Goal: Information Seeking & Learning: Find specific fact

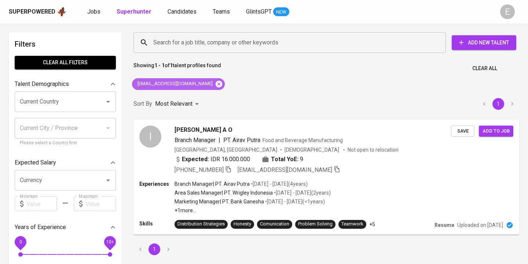
click at [216, 86] on icon at bounding box center [219, 83] width 7 height 7
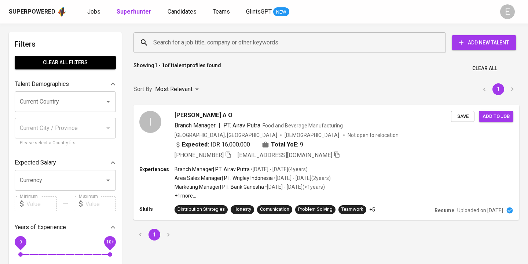
click at [197, 44] on input "Search for a job title, company or other keywords" at bounding box center [292, 43] width 280 height 14
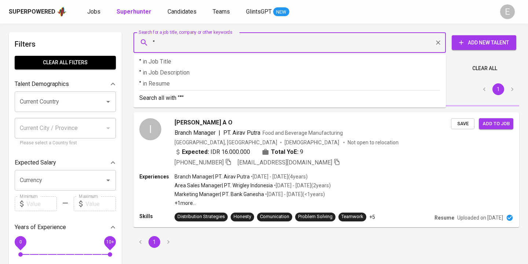
paste input "[PERSON_NAME]"
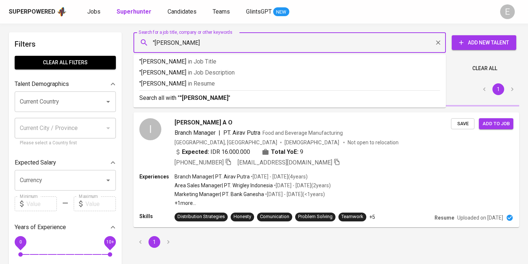
type input ""[PERSON_NAME]""
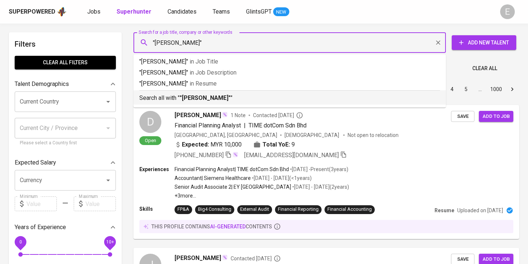
click at [196, 94] on p "Search all with " "[PERSON_NAME]" "" at bounding box center [289, 98] width 301 height 9
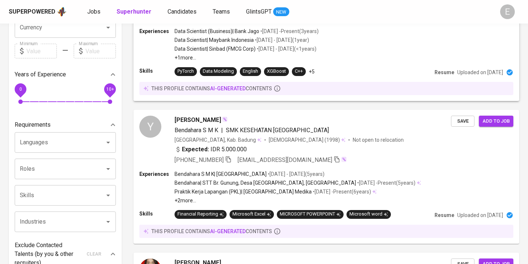
scroll to position [201, 0]
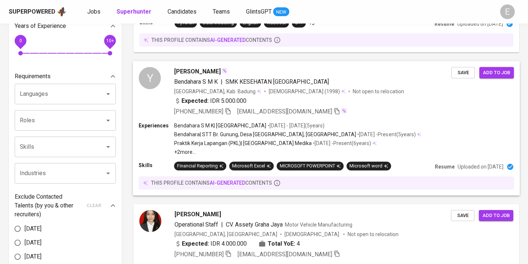
click at [330, 103] on div "Expected: IDR 5.000.000" at bounding box center [312, 101] width 277 height 11
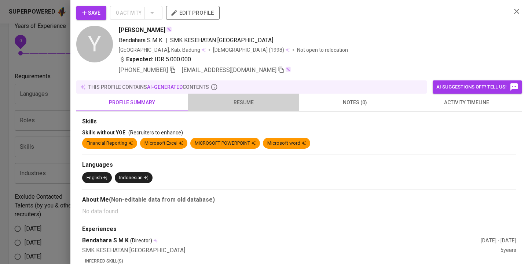
click at [222, 99] on span "resume" at bounding box center [243, 102] width 103 height 9
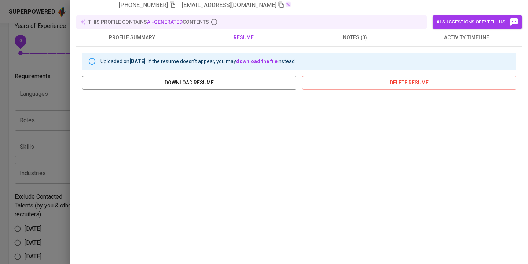
scroll to position [65, 0]
click at [21, 144] on div at bounding box center [264, 132] width 528 height 264
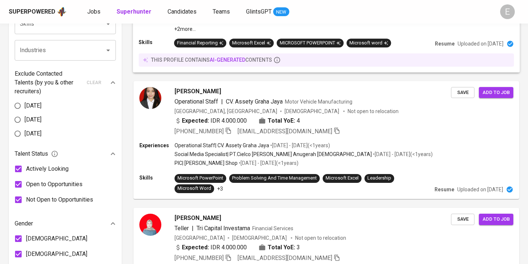
scroll to position [328, 0]
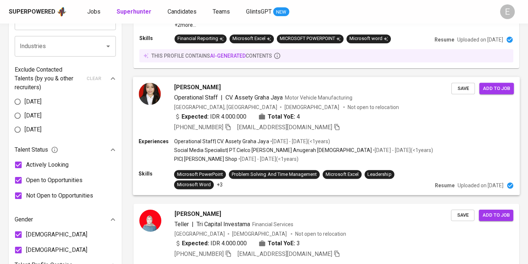
click at [330, 103] on div "[GEOGRAPHIC_DATA], [GEOGRAPHIC_DATA] [DEMOGRAPHIC_DATA] Not open to relocation" at bounding box center [312, 106] width 277 height 7
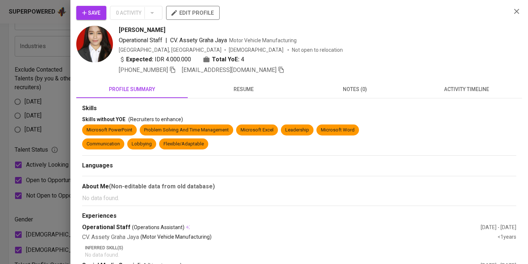
click at [234, 88] on span "resume" at bounding box center [243, 89] width 103 height 9
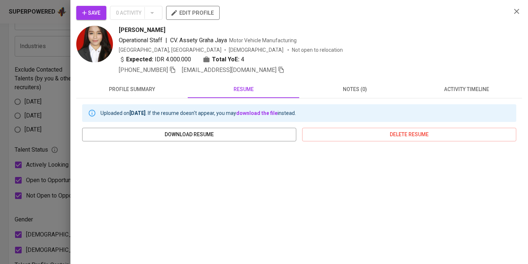
scroll to position [115, 0]
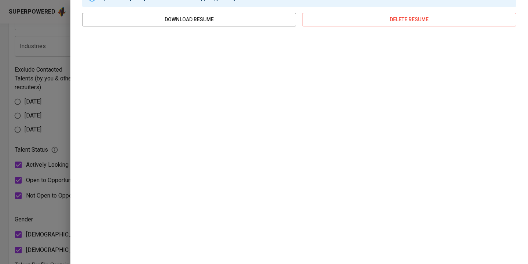
click at [51, 36] on div at bounding box center [264, 132] width 528 height 264
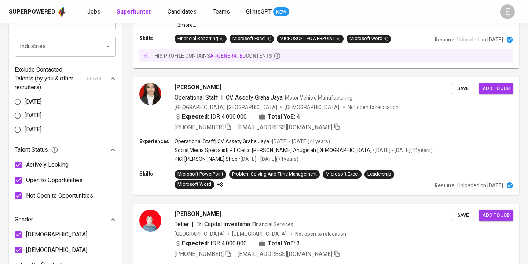
scroll to position [0, 0]
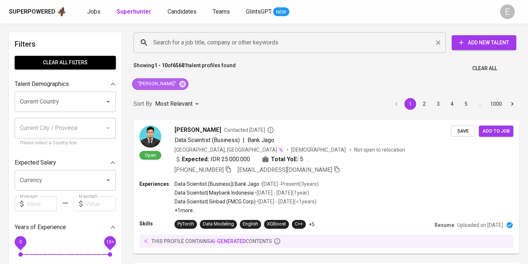
click at [186, 85] on icon at bounding box center [182, 83] width 7 height 7
click at [194, 36] on div "Search for a job title, company or other keywords" at bounding box center [290, 42] width 313 height 21
paste input "[EMAIL_ADDRESS][DOMAIN_NAME]"
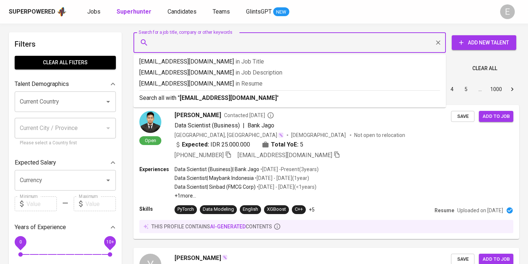
type input "[EMAIL_ADDRESS][DOMAIN_NAME]"
click at [188, 95] on b "[EMAIL_ADDRESS][DOMAIN_NAME]" at bounding box center [228, 97] width 97 height 7
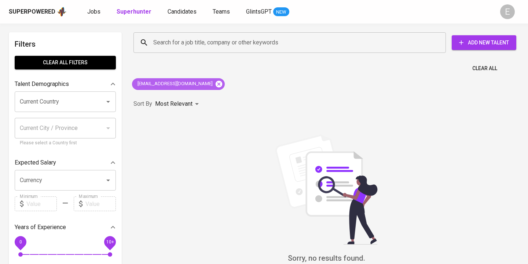
click at [215, 84] on icon at bounding box center [219, 84] width 8 height 8
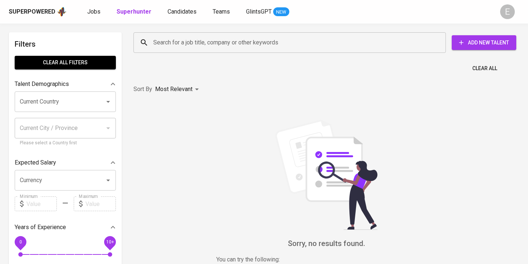
click at [183, 33] on div "Search for a job title, company or other keywords" at bounding box center [290, 42] width 313 height 21
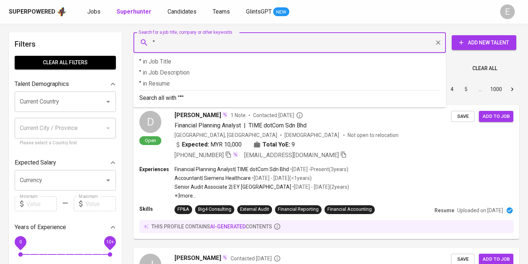
paste input "[PERSON_NAME]"
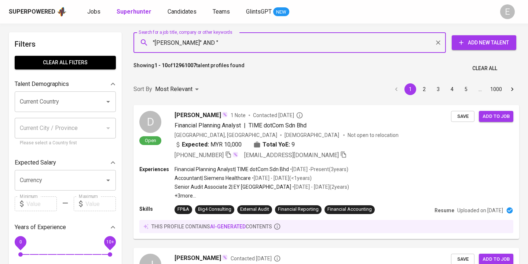
paste input "Chevron"
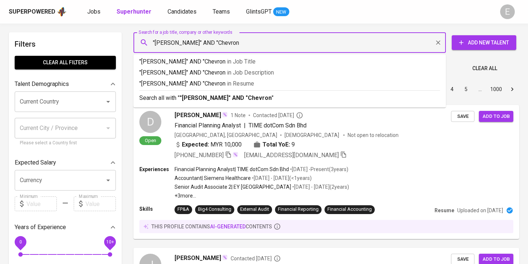
type input ""[PERSON_NAME]" AND "Chevron""
click at [207, 96] on b ""[PERSON_NAME]" AND "Chevron"" at bounding box center [227, 97] width 94 height 7
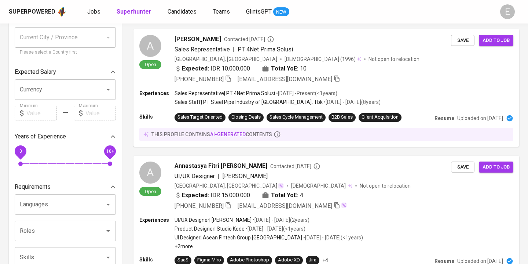
scroll to position [92, 0]
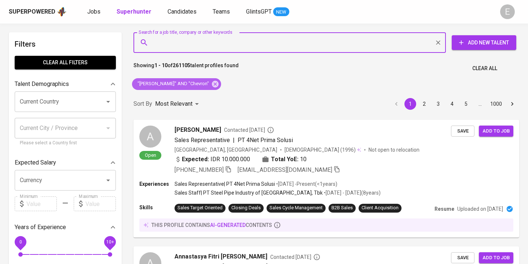
click at [212, 86] on icon at bounding box center [215, 83] width 7 height 7
click at [176, 48] on input "Search for a job title, company or other keywords" at bounding box center [292, 43] width 280 height 14
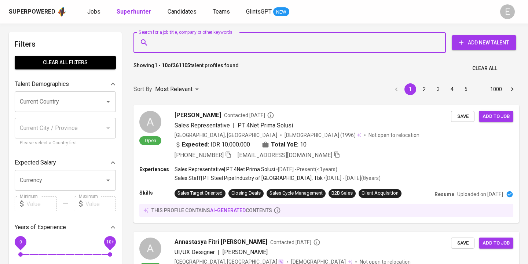
paste input "[EMAIL_ADDRESS][PERSON_NAME][DOMAIN_NAME]"
type input "[EMAIL_ADDRESS][PERSON_NAME][DOMAIN_NAME]"
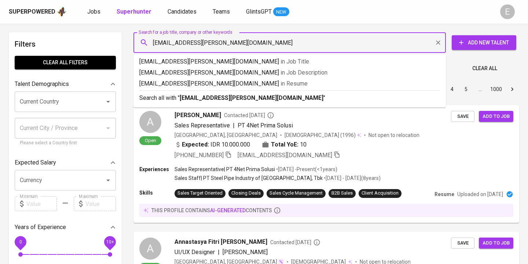
click at [160, 97] on p "Search all with " [EMAIL_ADDRESS][PERSON_NAME][DOMAIN_NAME] "" at bounding box center [289, 98] width 301 height 9
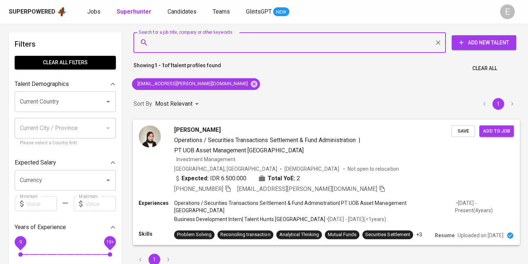
click at [231, 188] on icon "button" at bounding box center [228, 188] width 5 height 6
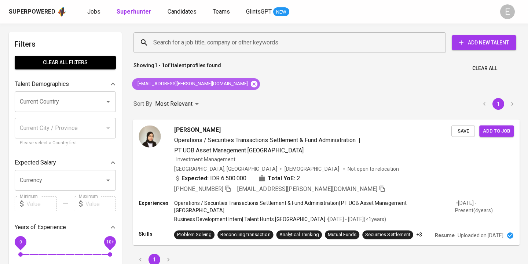
click at [251, 83] on icon at bounding box center [254, 83] width 7 height 7
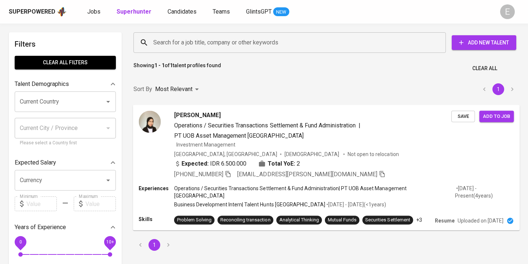
click at [174, 38] on input "Search for a job title, company or other keywords" at bounding box center [292, 43] width 280 height 14
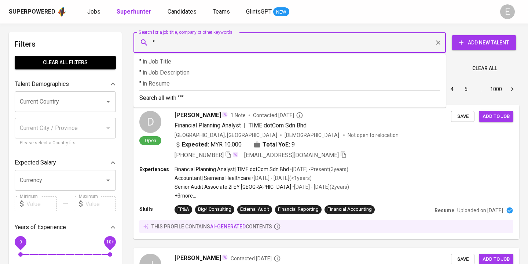
paste input "Emila Mafaza"
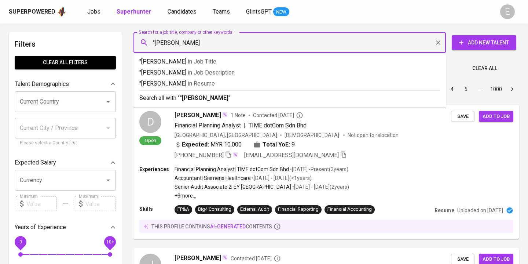
type input ""Emila Mafaza""
click at [172, 99] on p "Search all with " "Emila Mafaza" "" at bounding box center [289, 98] width 301 height 9
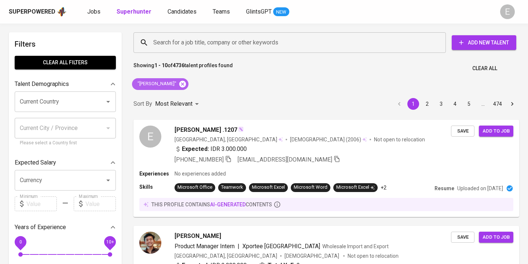
click at [179, 83] on icon at bounding box center [182, 83] width 7 height 7
click at [173, 41] on input "Search for a job title, company or other keywords" at bounding box center [292, 43] width 280 height 14
paste input "Emila Mafaza"
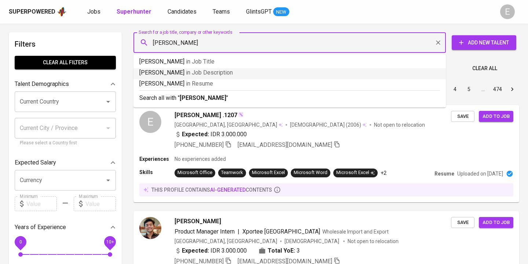
type input "Emila Mafaza"
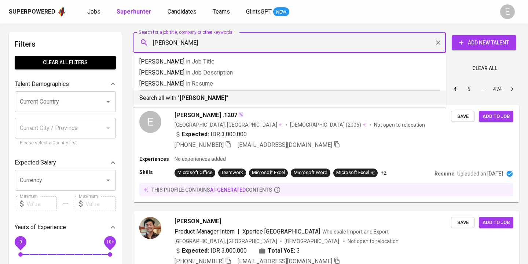
click at [174, 99] on p "Search all with " Emila Mafaza "" at bounding box center [289, 98] width 301 height 9
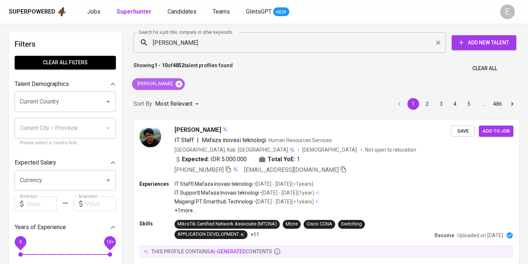
click at [176, 83] on icon at bounding box center [179, 83] width 7 height 7
click at [174, 43] on input "Emila Mafaza" at bounding box center [292, 43] width 280 height 14
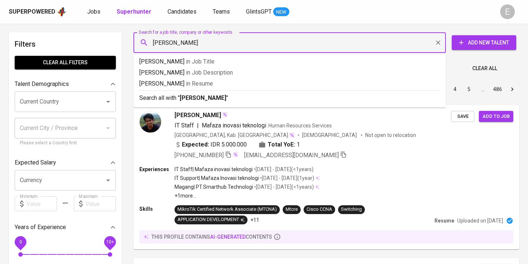
click at [174, 43] on input "Emila Mafaza" at bounding box center [292, 43] width 280 height 14
paste input "amarafarahtahar@gmail.com"
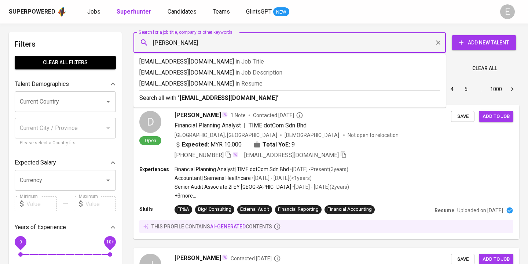
type input "amarafarahtahar@gmail.com"
click at [166, 96] on p "Search all with " amarafarahtahar@gmail.com "" at bounding box center [289, 98] width 301 height 9
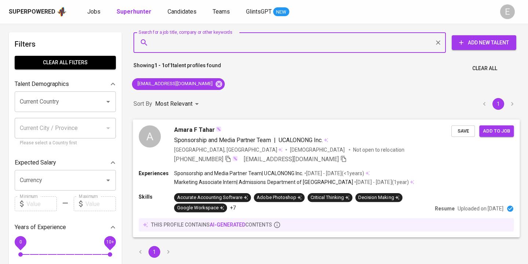
click at [231, 159] on icon "button" at bounding box center [228, 158] width 7 height 7
